Goal: Information Seeking & Learning: Learn about a topic

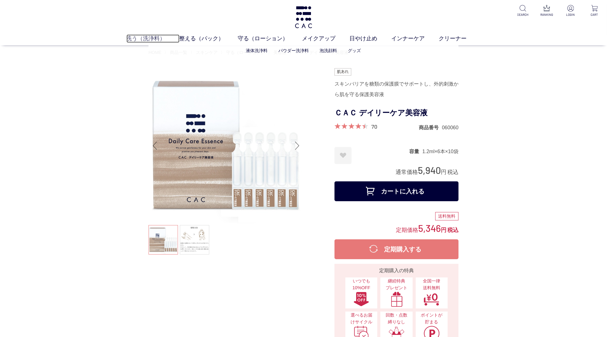
click at [144, 35] on link "洗う（洗浄料）" at bounding box center [153, 38] width 53 height 8
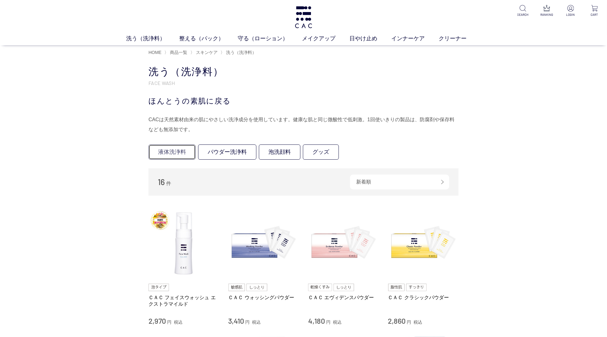
click at [154, 156] on link "液体洗浄料" at bounding box center [172, 152] width 47 height 15
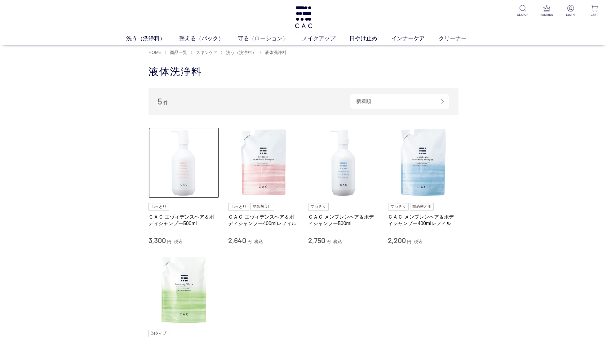
click at [190, 173] on img at bounding box center [184, 163] width 71 height 71
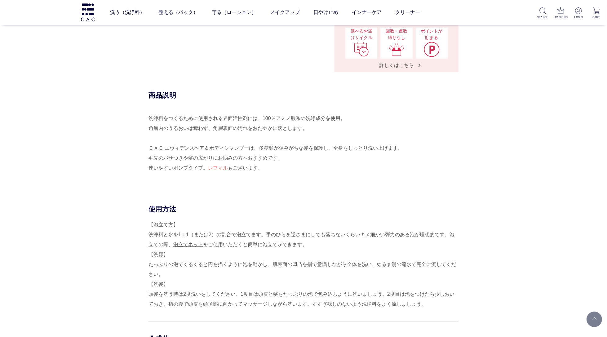
scroll to position [297, 0]
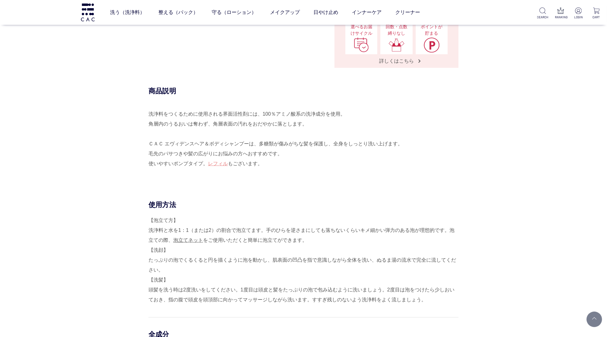
click at [274, 111] on div "洗浄料をつくるために使用される界面活性剤には、100％アミノ酸系の洗浄成分を使用。 角層内のうるおいは奪わず、角層表面の汚れをおだやかに落とします。 ＣＡＣ …" at bounding box center [304, 143] width 310 height 69
drag, startPoint x: 265, startPoint y: 112, endPoint x: 302, endPoint y: 114, distance: 37.6
click at [302, 114] on div "洗浄料をつくるために使用される界面活性剤には、100％アミノ酸系の洗浄成分を使用。 角層内のうるおいは奪わず、角層表面の汚れをおだやかに落とします。 ＣＡＣ …" at bounding box center [304, 143] width 310 height 69
copy div "100％アミノ酸系"
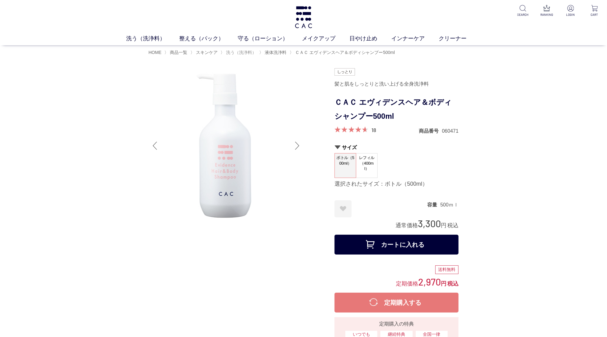
scroll to position [1, 0]
click at [235, 52] on span "洗う（洗浄料）" at bounding box center [241, 52] width 30 height 5
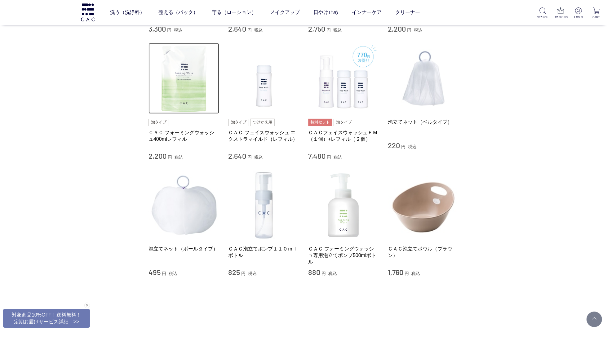
drag, startPoint x: 189, startPoint y: 93, endPoint x: 193, endPoint y: 96, distance: 4.7
click at [189, 93] on img at bounding box center [184, 78] width 71 height 71
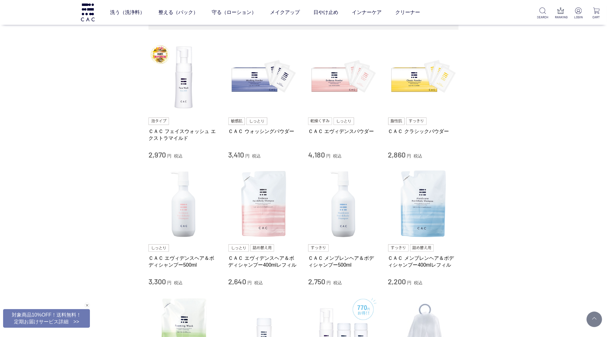
scroll to position [121, 0]
click at [188, 190] on img at bounding box center [184, 204] width 71 height 71
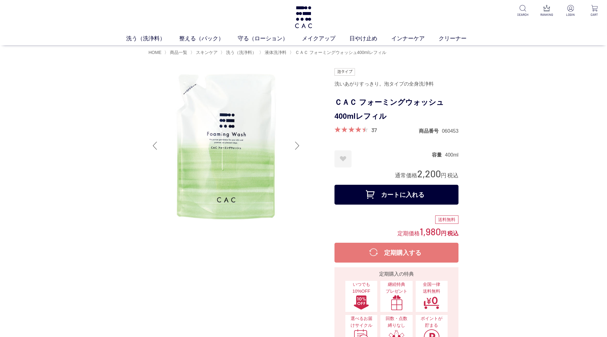
drag, startPoint x: 418, startPoint y: 86, endPoint x: 430, endPoint y: 85, distance: 12.4
click at [418, 86] on div "洗いあがりすっきり。泡タイプの全身洗浄料" at bounding box center [397, 84] width 124 height 11
drag, startPoint x: 434, startPoint y: 84, endPoint x: 385, endPoint y: 84, distance: 49.0
click at [385, 84] on div "洗いあがりすっきり。泡タイプの全身洗浄料" at bounding box center [397, 84] width 124 height 11
copy div "泡タイプの全身洗浄料"
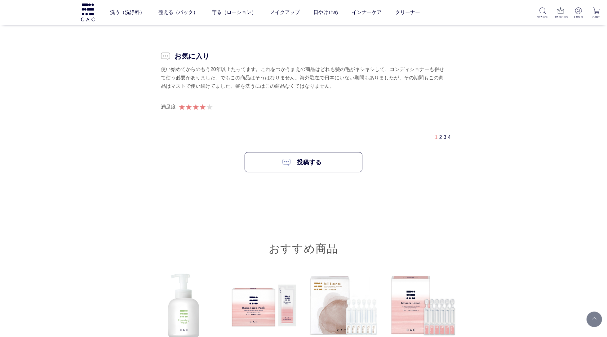
scroll to position [1799, 0]
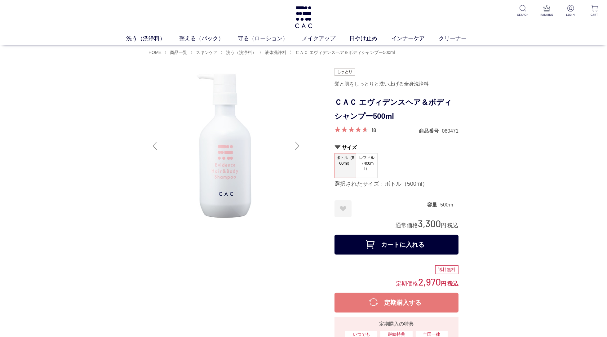
click at [374, 112] on h1 "ＣＡＣ エヴィデンスヘア＆ボディシャンプー500ml" at bounding box center [397, 110] width 124 height 28
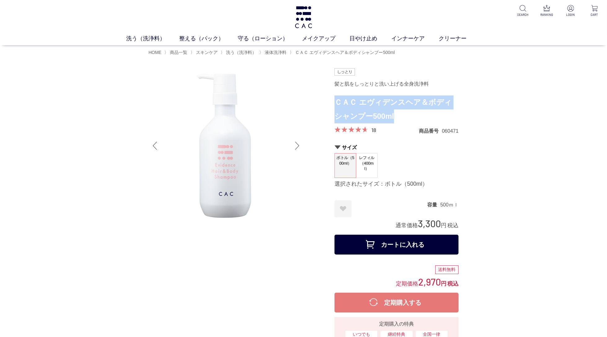
drag, startPoint x: 388, startPoint y: 117, endPoint x: 336, endPoint y: 101, distance: 55.0
click at [336, 101] on h1 "ＣＡＣ エヴィデンスヘア＆ボディシャンプー500ml" at bounding box center [397, 110] width 124 height 28
copy h1 "ＣＡＣ エヴィデンスヘア＆ボディシャンプー500ml"
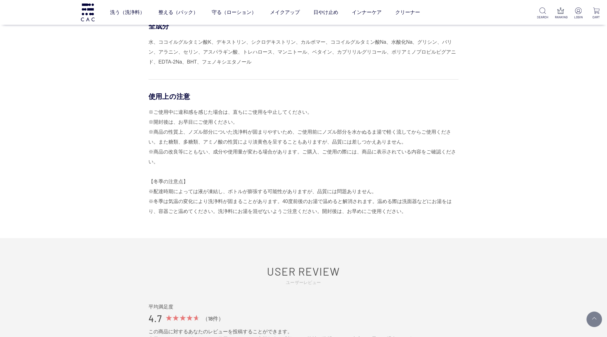
scroll to position [607, 0]
click at [281, 173] on div "※ご使用中に違和感を感じた場合は、直ちにご使用を中止してください。 ※開封後は、お早目にご使用ください。 ※商品の性質上、ノズル部分についた洗浄料が固まりやす…" at bounding box center [304, 160] width 310 height 109
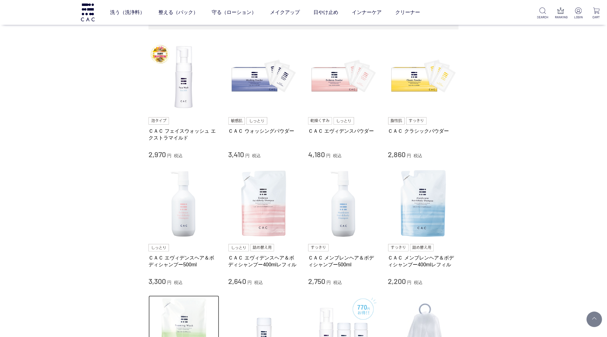
click at [174, 300] on img at bounding box center [184, 331] width 71 height 71
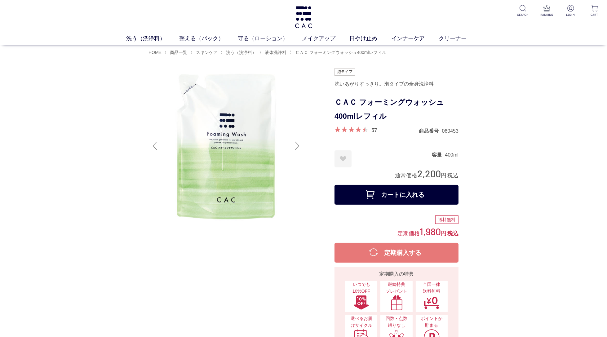
drag, startPoint x: 387, startPoint y: 103, endPoint x: 446, endPoint y: 101, distance: 58.3
click at [387, 103] on h1 "ＣＡＣ フォーミングウォッシュ400mlレフィル" at bounding box center [397, 110] width 124 height 28
drag, startPoint x: 440, startPoint y: 102, endPoint x: 363, endPoint y: 102, distance: 76.3
click at [363, 101] on h1 "ＣＡＣ フォーミングウォッシュ400mlレフィル" at bounding box center [397, 110] width 124 height 28
copy h1 "フォーミングウォッシュ"
